Goal: Information Seeking & Learning: Learn about a topic

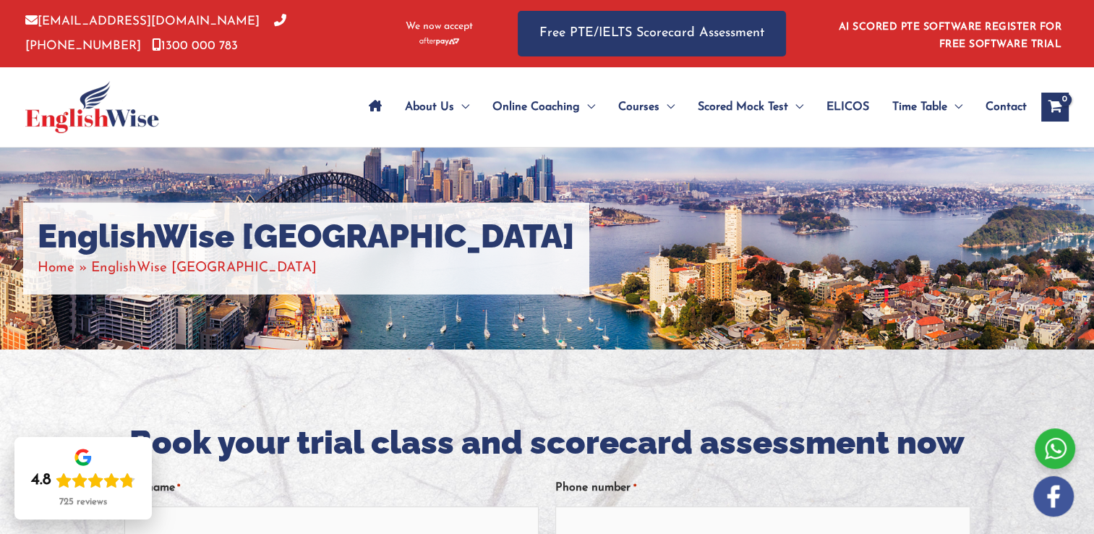
click at [839, 111] on span "ELICOS" at bounding box center [848, 107] width 43 height 51
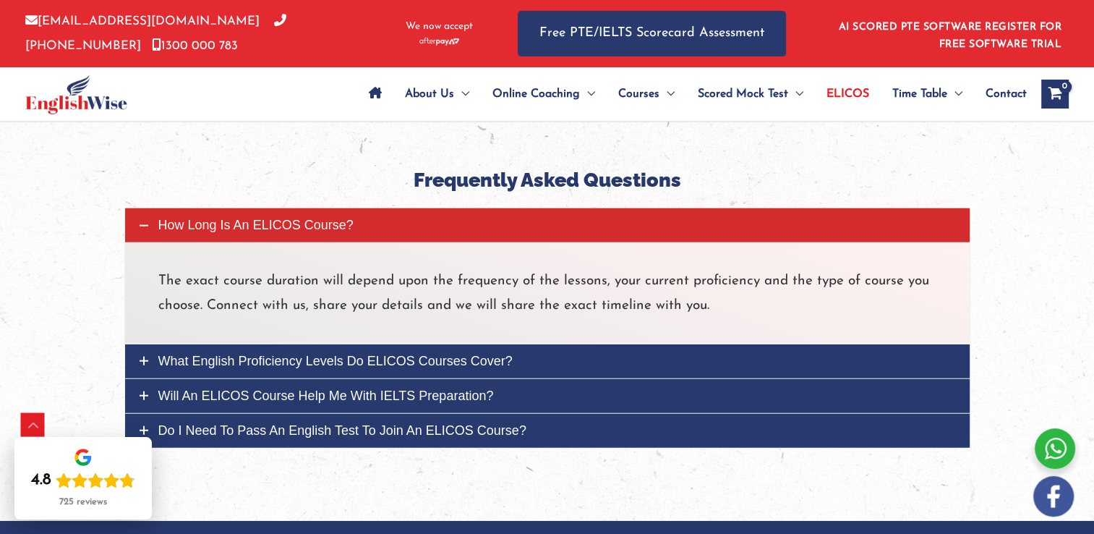
scroll to position [3544, 0]
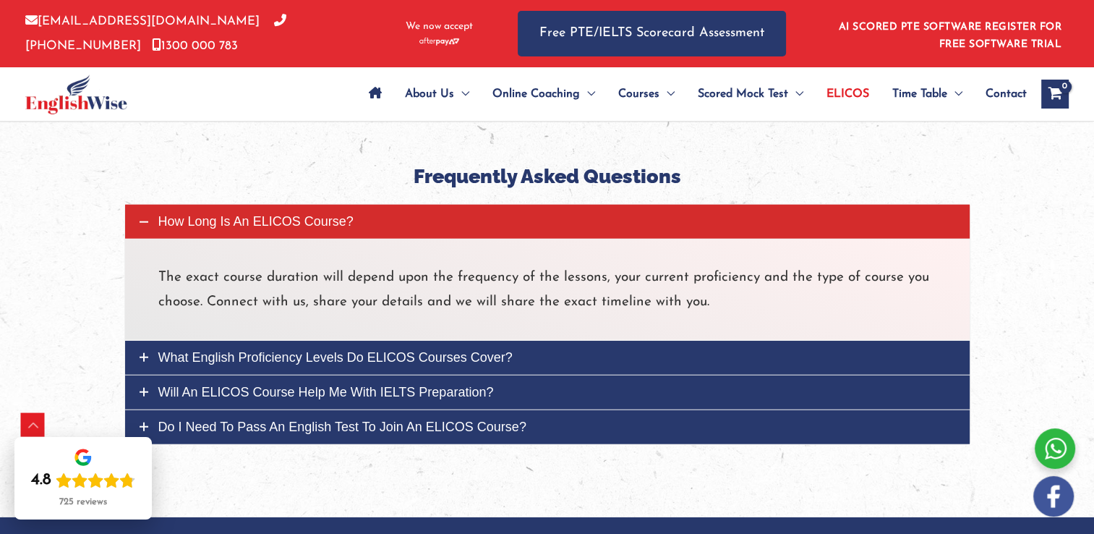
click at [364, 392] on span "Will an ELICOS course help me with IELTS preparation?" at bounding box center [326, 392] width 336 height 14
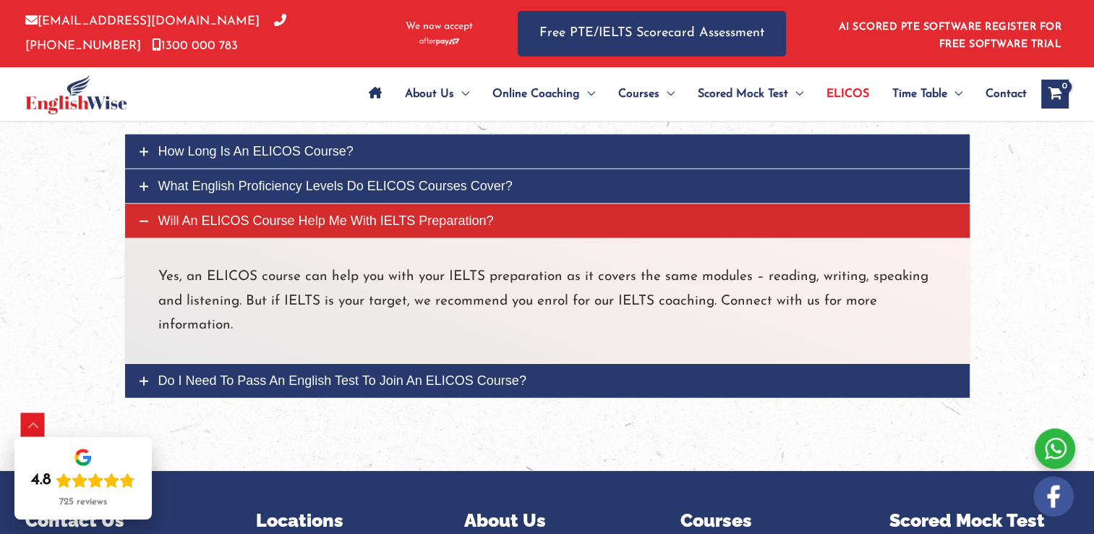
scroll to position [3616, 0]
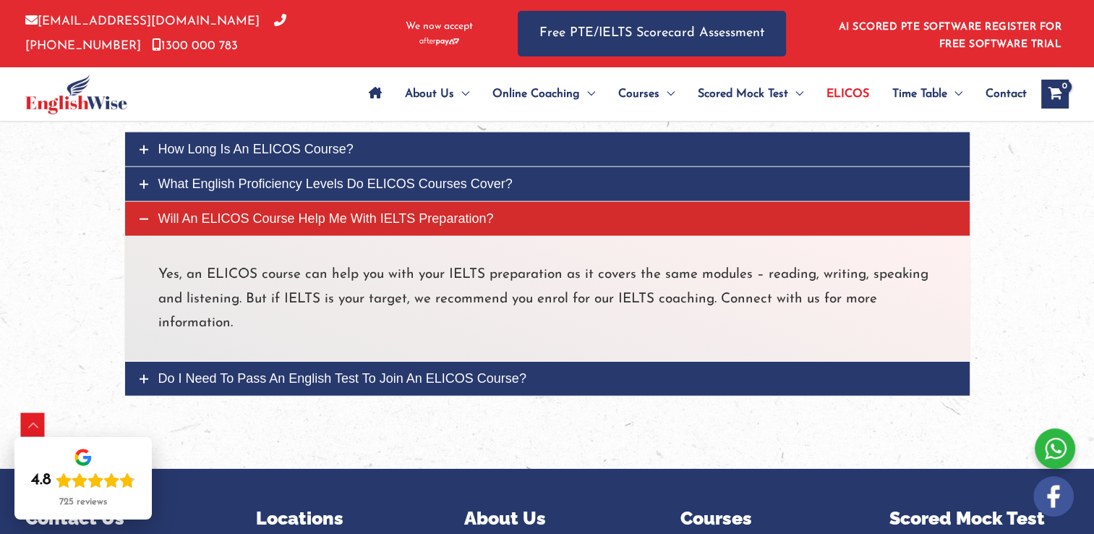
click at [362, 386] on link "Do I need to pass an English test to join an ELICOS course?" at bounding box center [547, 379] width 845 height 34
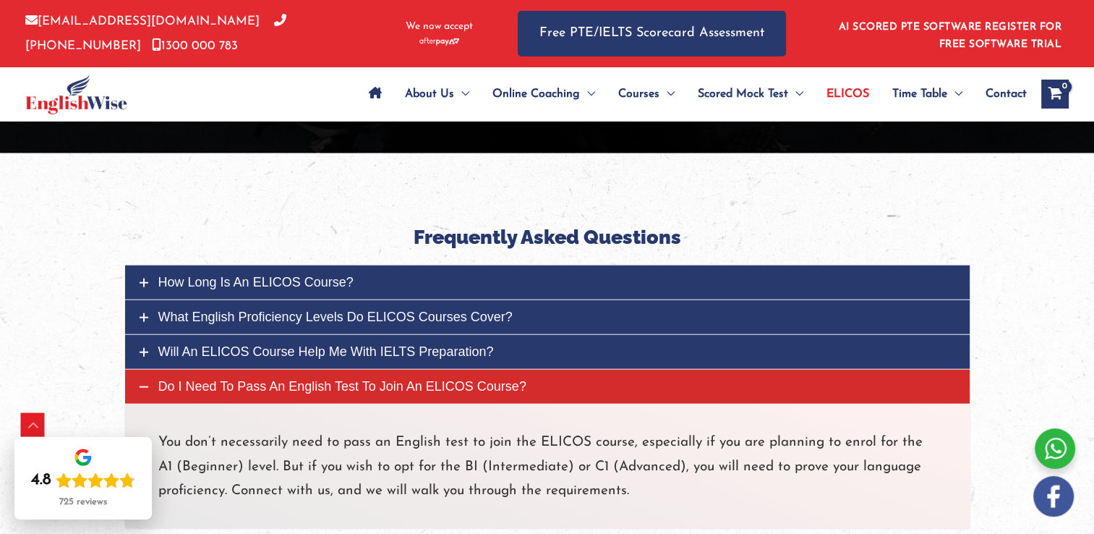
scroll to position [3471, 0]
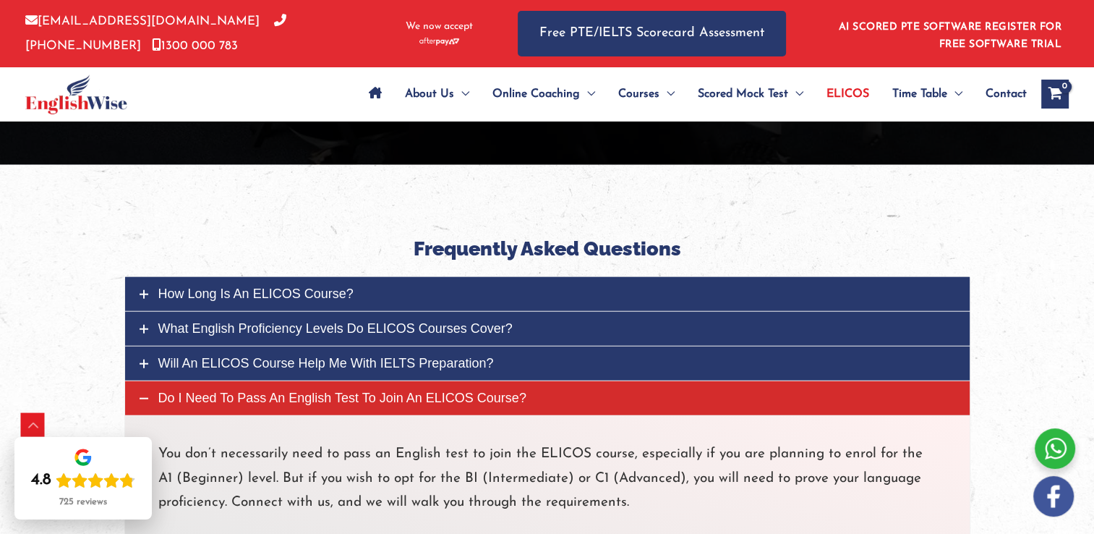
click at [334, 299] on span "How long is an ELICOS course?" at bounding box center [255, 293] width 195 height 14
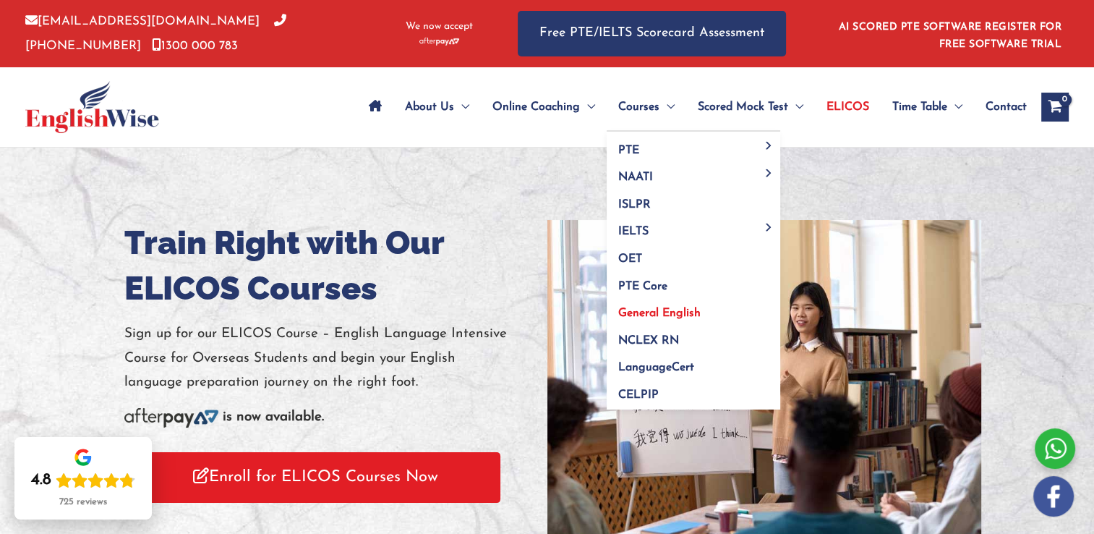
click at [661, 310] on span "General English" at bounding box center [659, 313] width 82 height 12
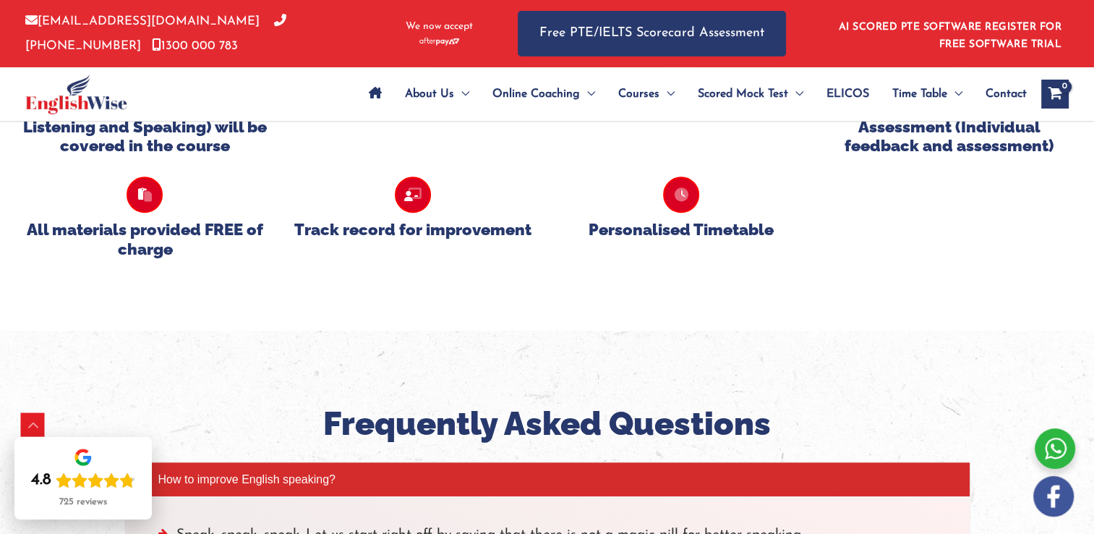
scroll to position [1446, 0]
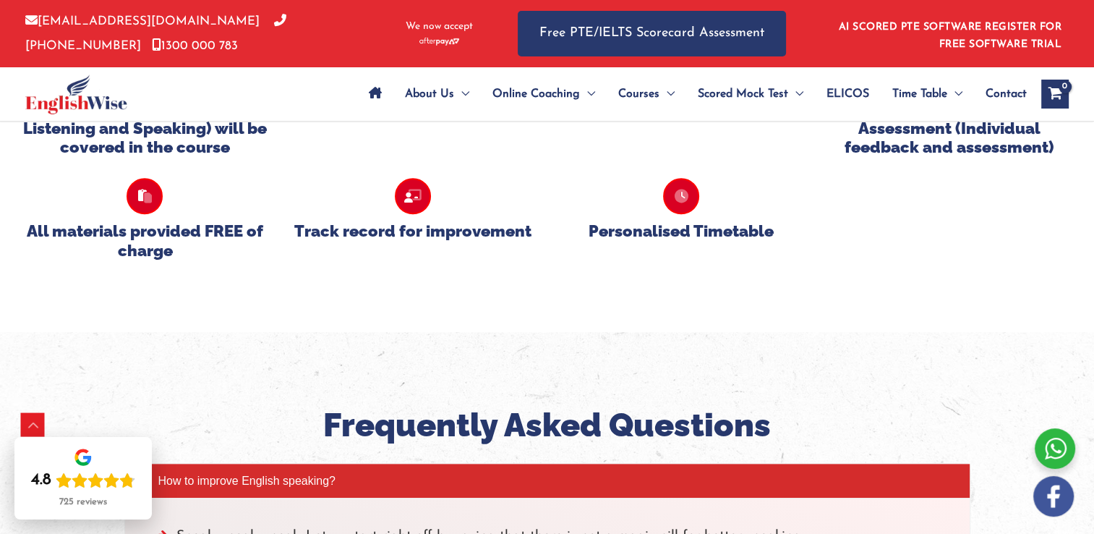
click at [679, 214] on icon at bounding box center [681, 196] width 36 height 36
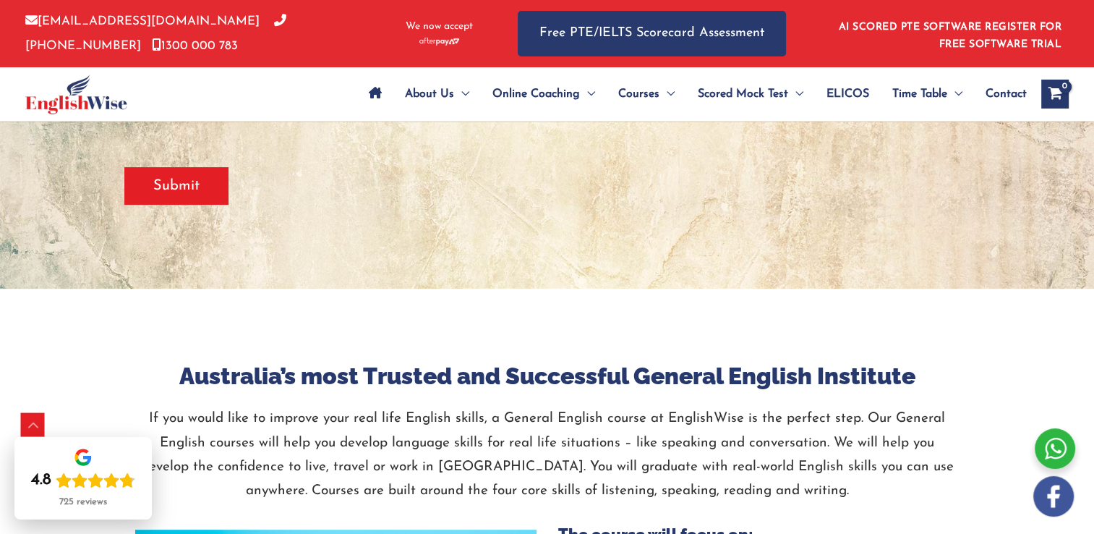
scroll to position [506, 0]
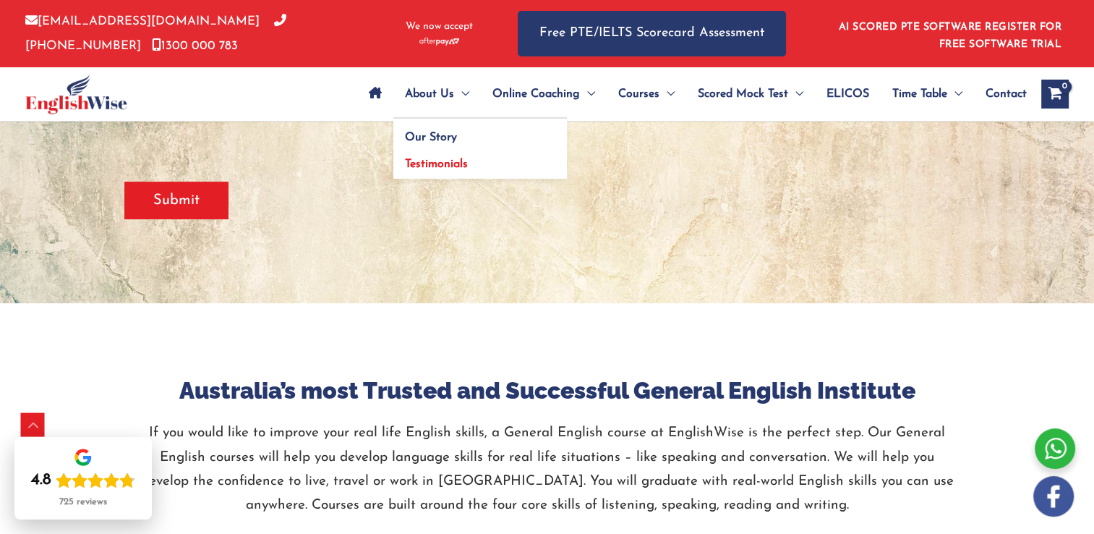
click at [417, 164] on span "Testimonials" at bounding box center [436, 164] width 63 height 12
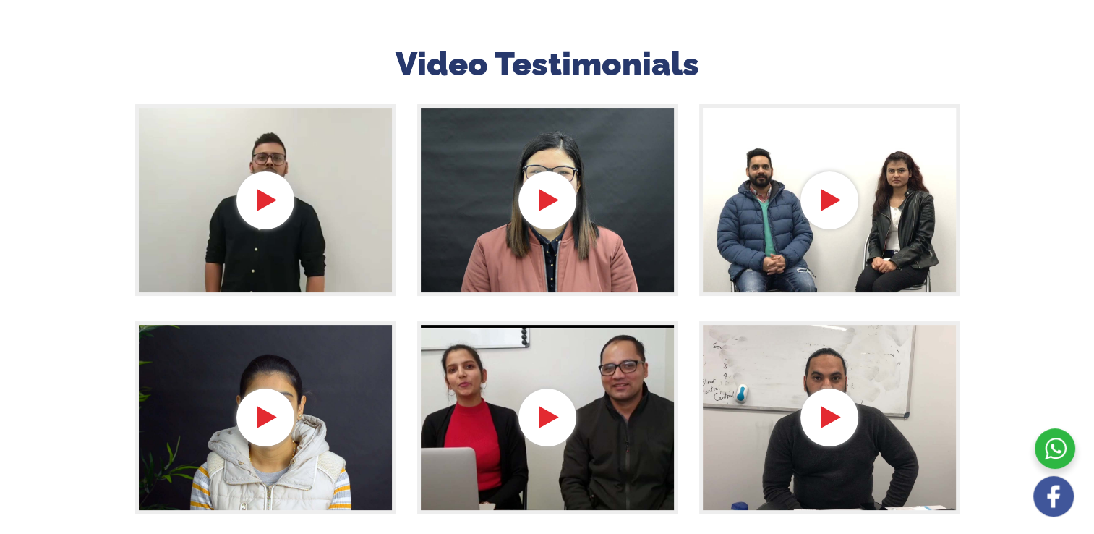
scroll to position [217, 0]
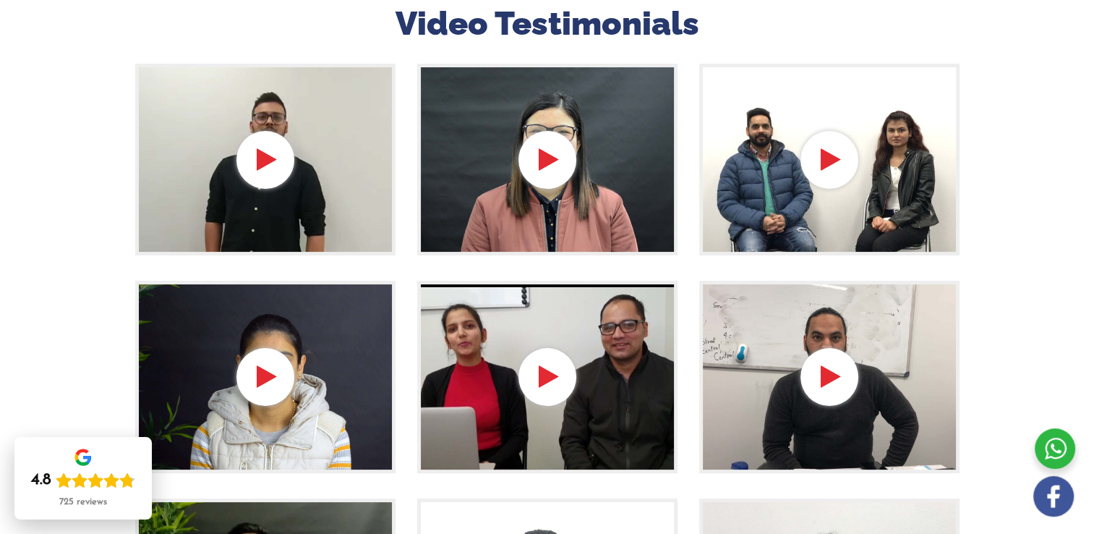
click at [547, 381] on div at bounding box center [547, 377] width 260 height 192
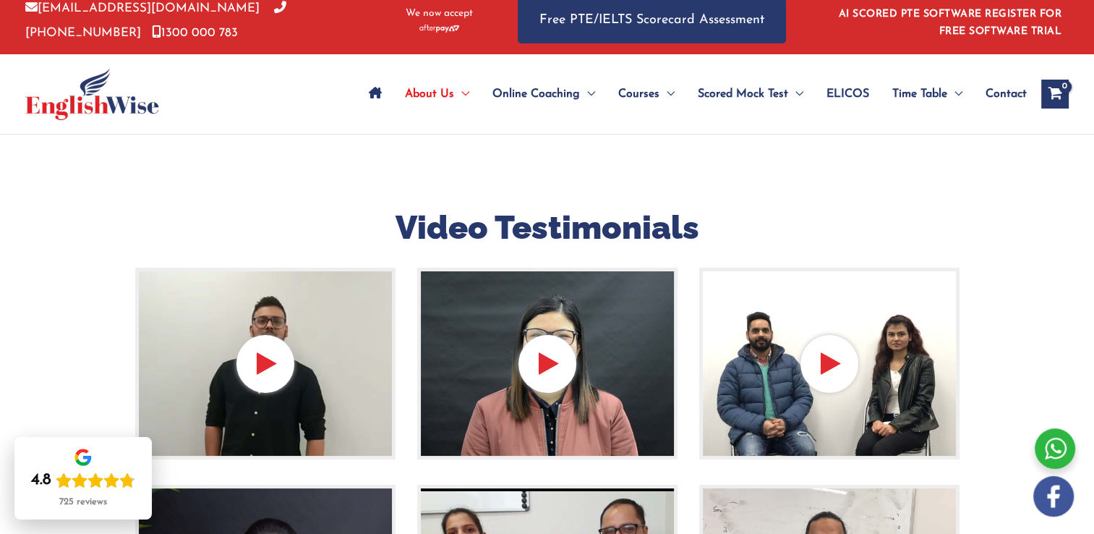
scroll to position [0, 0]
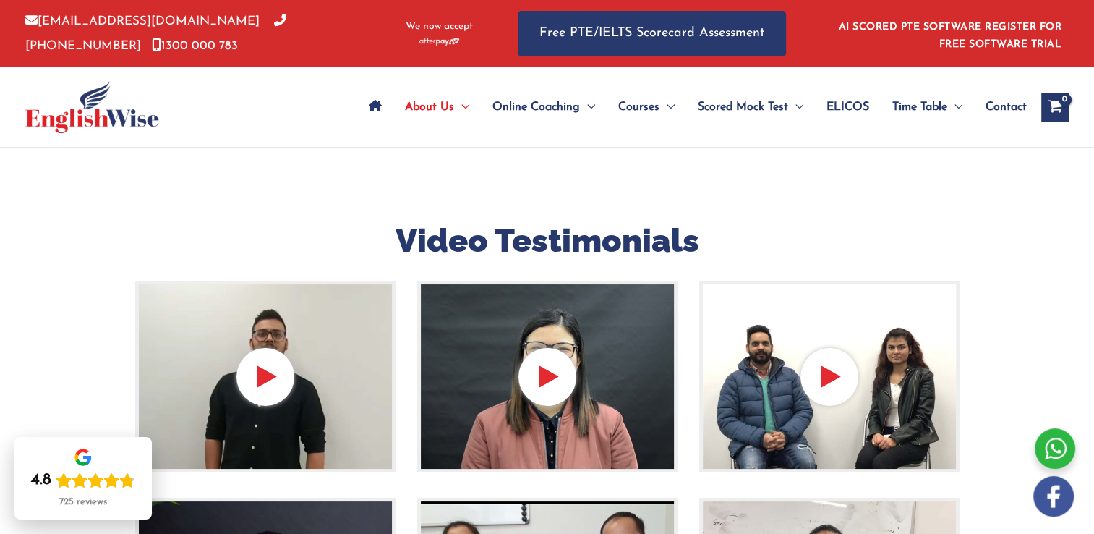
click at [255, 380] on div at bounding box center [265, 377] width 260 height 192
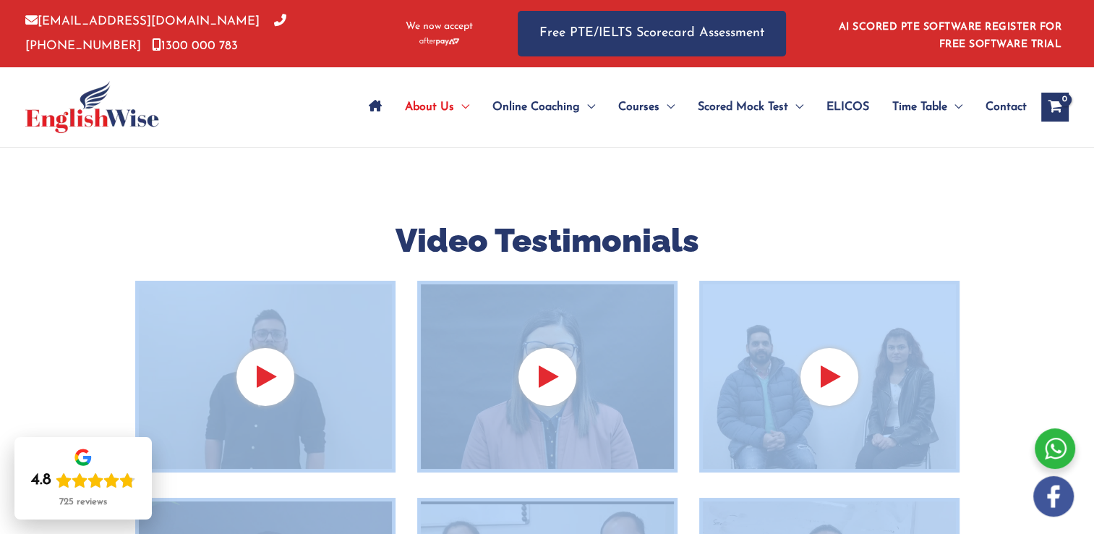
click at [256, 380] on div at bounding box center [265, 377] width 260 height 192
click at [257, 379] on div at bounding box center [265, 377] width 260 height 192
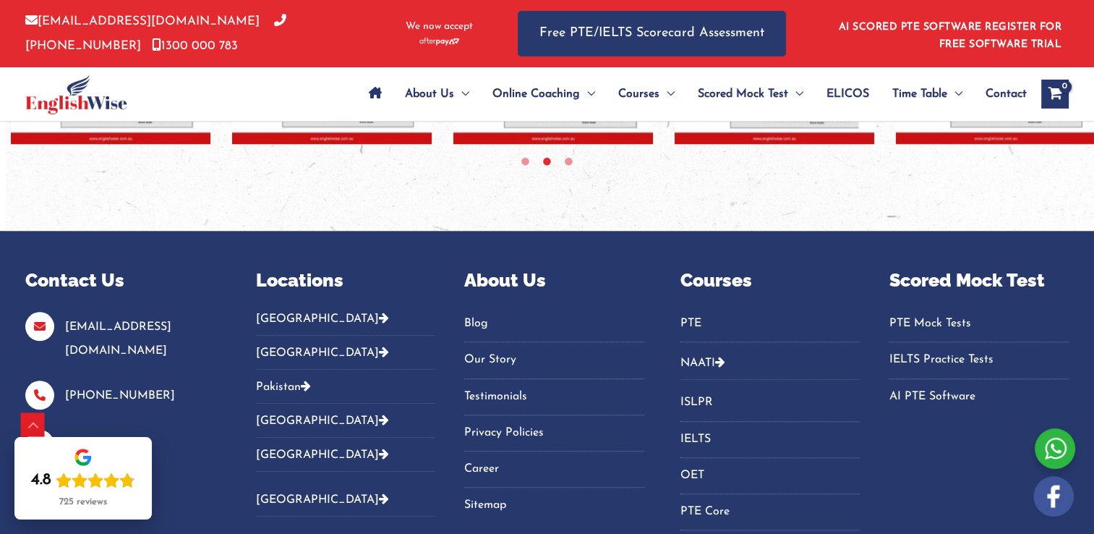
scroll to position [1229, 0]
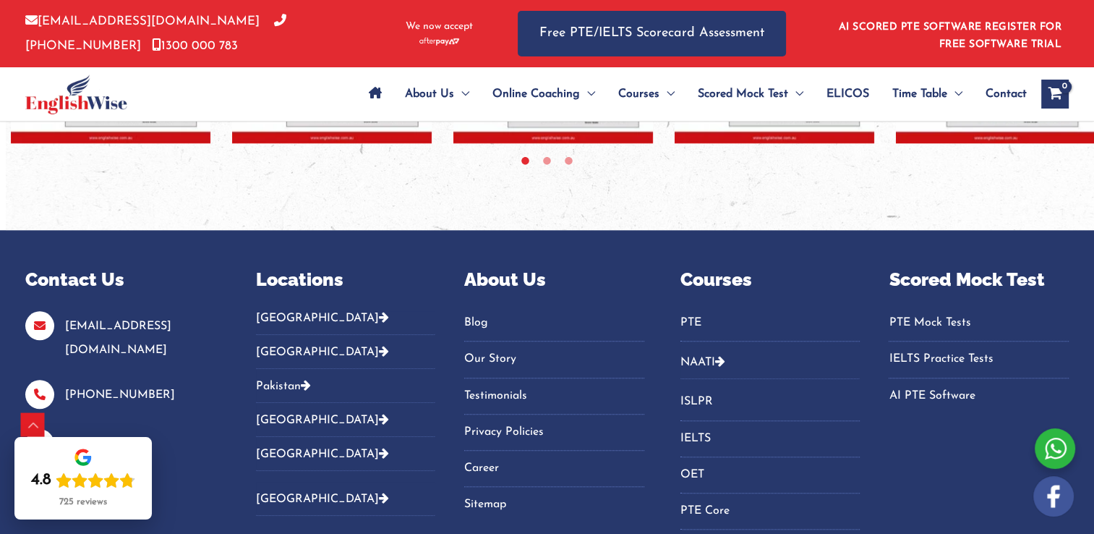
click at [272, 351] on button "[GEOGRAPHIC_DATA]" at bounding box center [346, 352] width 180 height 34
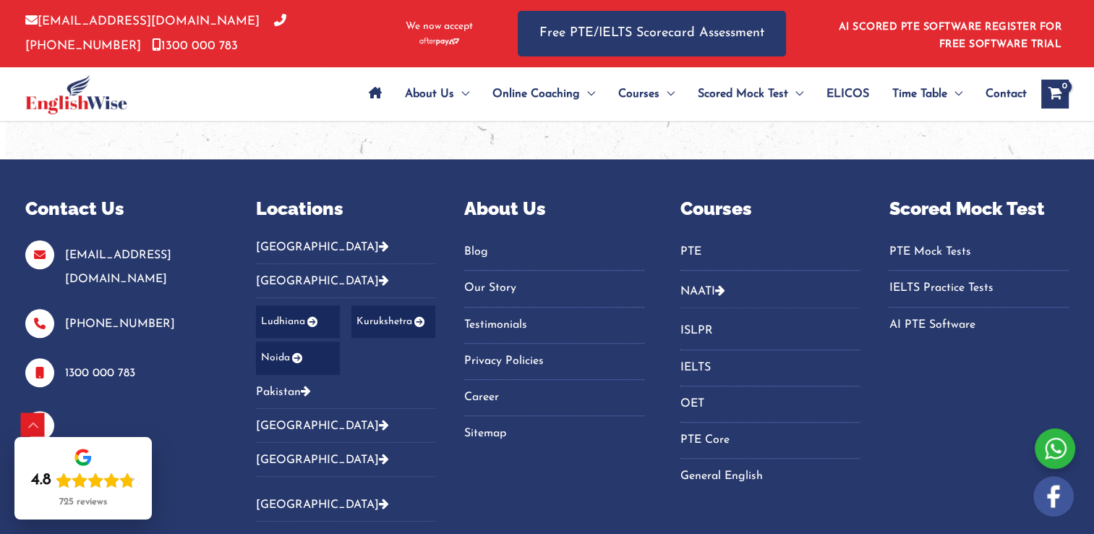
scroll to position [1302, 0]
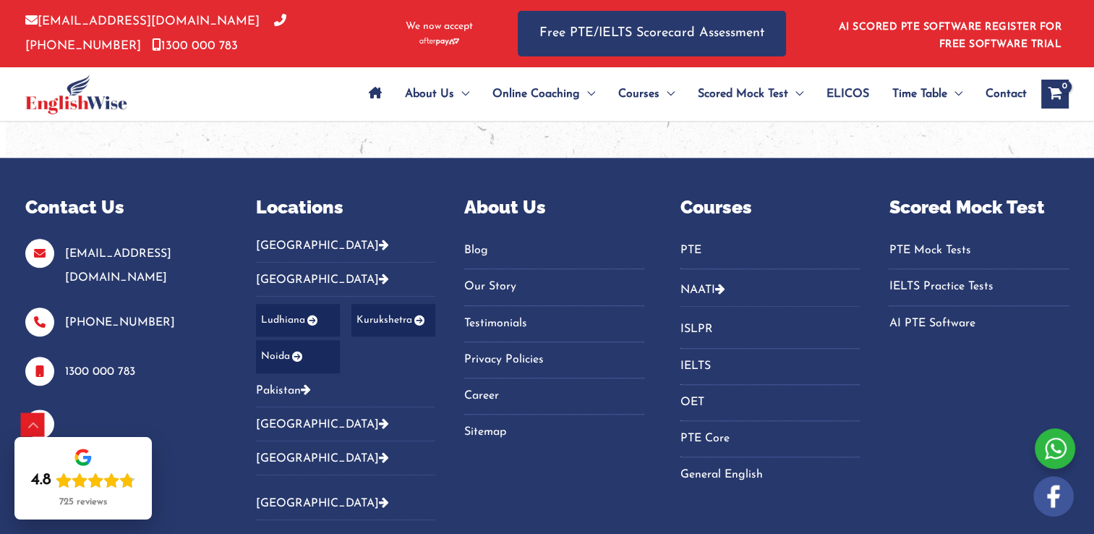
click at [280, 453] on link "[GEOGRAPHIC_DATA]" at bounding box center [322, 459] width 133 height 12
